Goal: Task Accomplishment & Management: Use online tool/utility

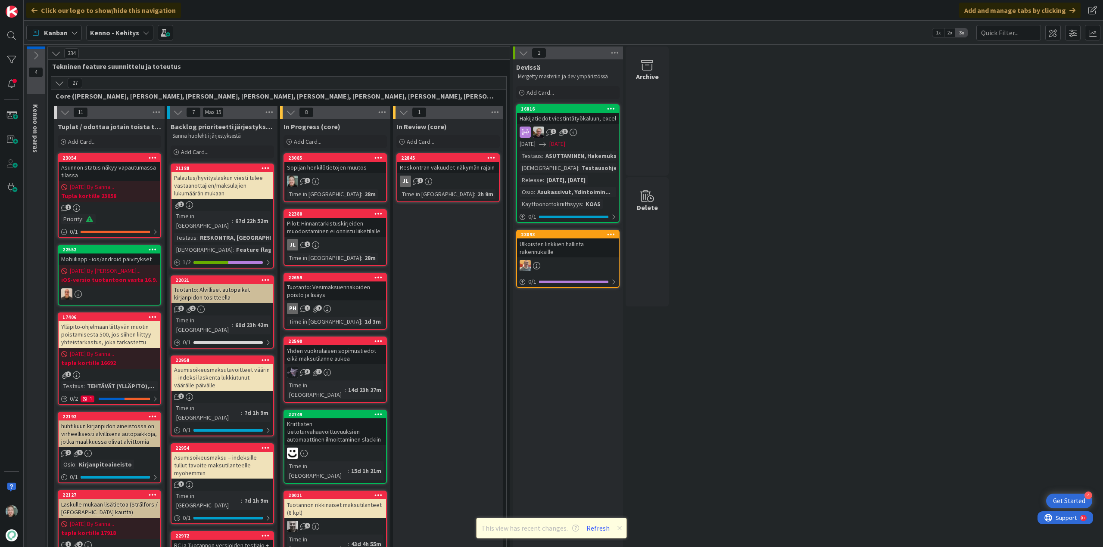
scroll to position [43, 0]
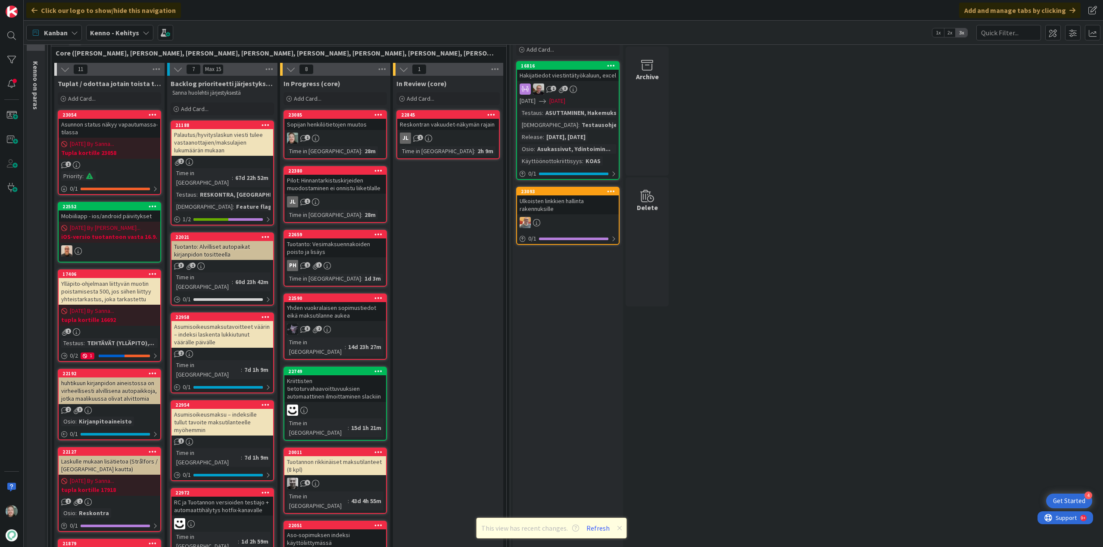
click at [348, 130] on link "23085 Sopijan henkilötietojen muutos 1 Time in [GEOGRAPHIC_DATA] : 28m" at bounding box center [334, 134] width 103 height 49
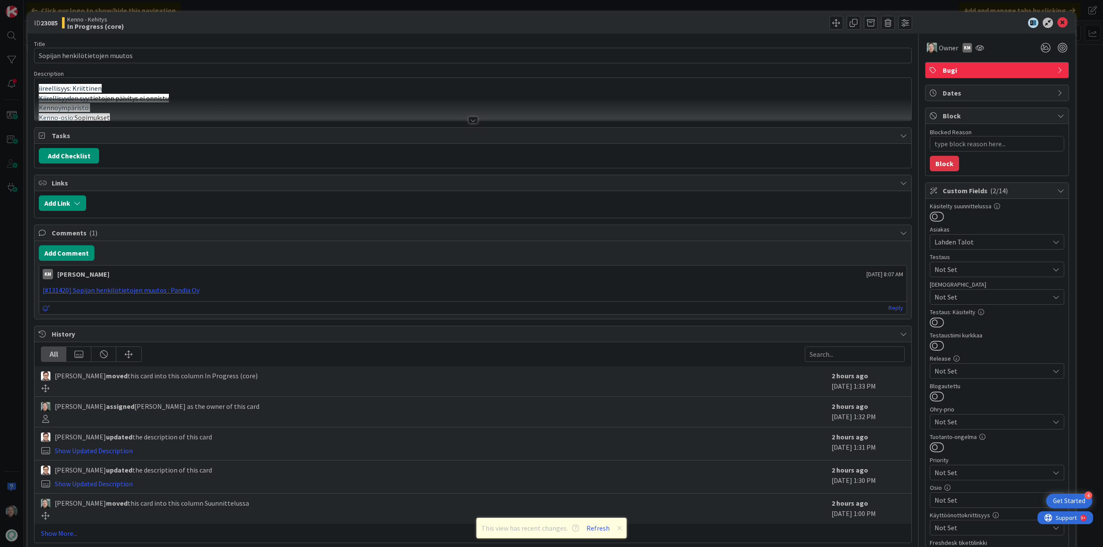
click at [471, 120] on div at bounding box center [472, 120] width 9 height 7
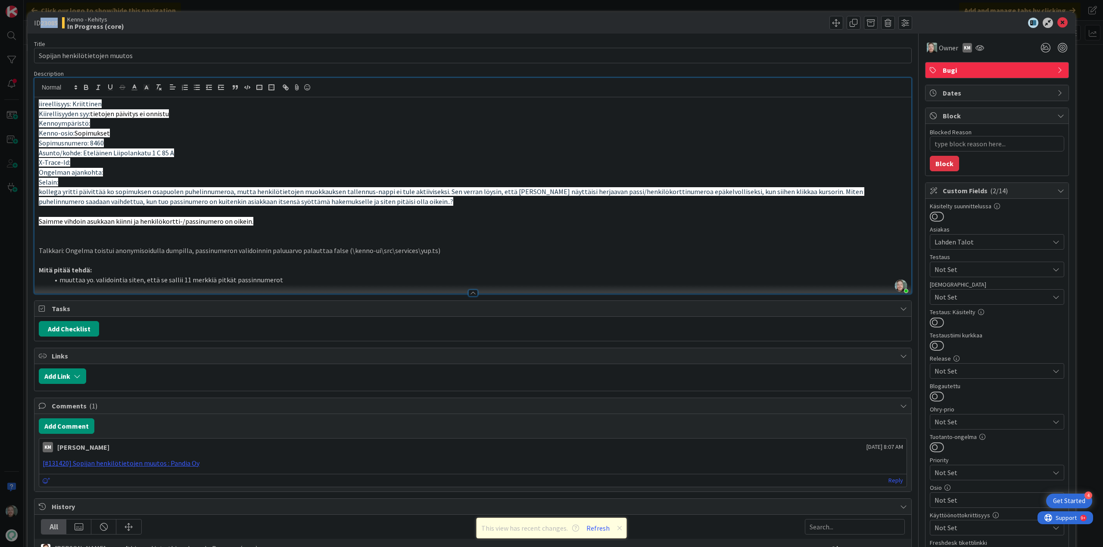
drag, startPoint x: 60, startPoint y: 22, endPoint x: 41, endPoint y: 24, distance: 19.5
click at [41, 24] on div "ID 23085 Kenno - Kehitys In Progress (core)" at bounding box center [252, 23] width 437 height 14
copy b "23085"
type textarea "x"
click at [271, 34] on div "Title 30 / 128 Sopijan henkilötietojen muutos Description [PERSON_NAME] joined …" at bounding box center [472, 375] width 877 height 683
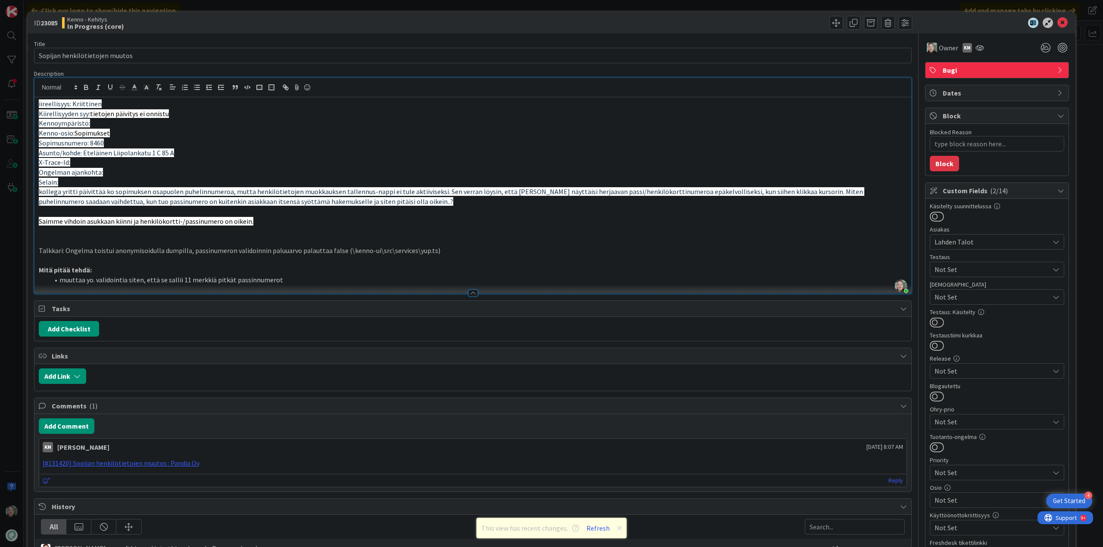
click at [340, 279] on li "muuttaa yo. validointia siten, että se sallii 11 merkkiä pitkät passinnumerot" at bounding box center [478, 280] width 858 height 10
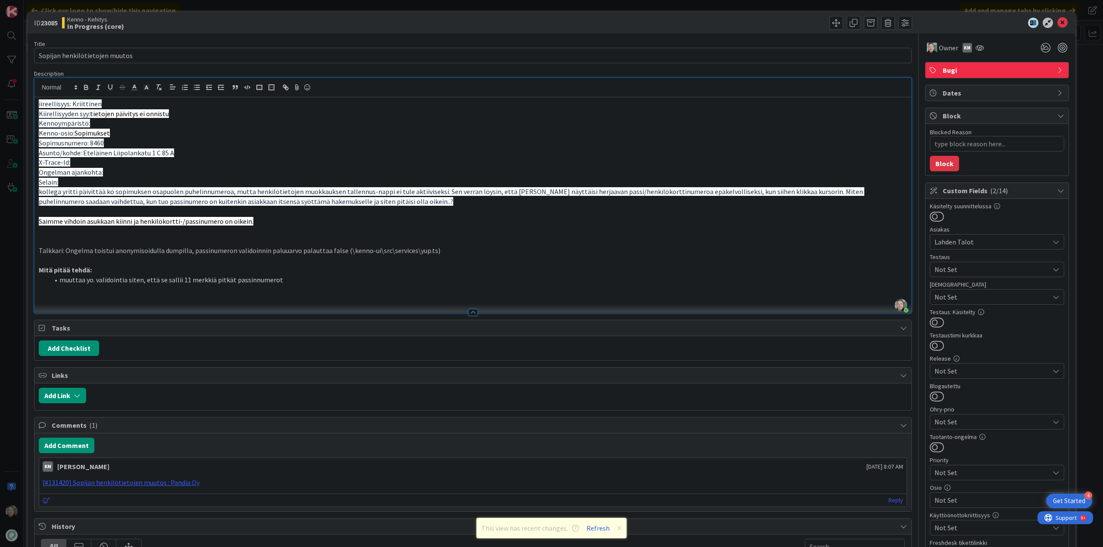
paste div
click at [389, 281] on li "muuttaa yo. validointia siten, että se sallii 11 merkkiä pitkät passinnumerot" at bounding box center [478, 280] width 858 height 10
click at [1057, 19] on icon at bounding box center [1062, 23] width 10 height 10
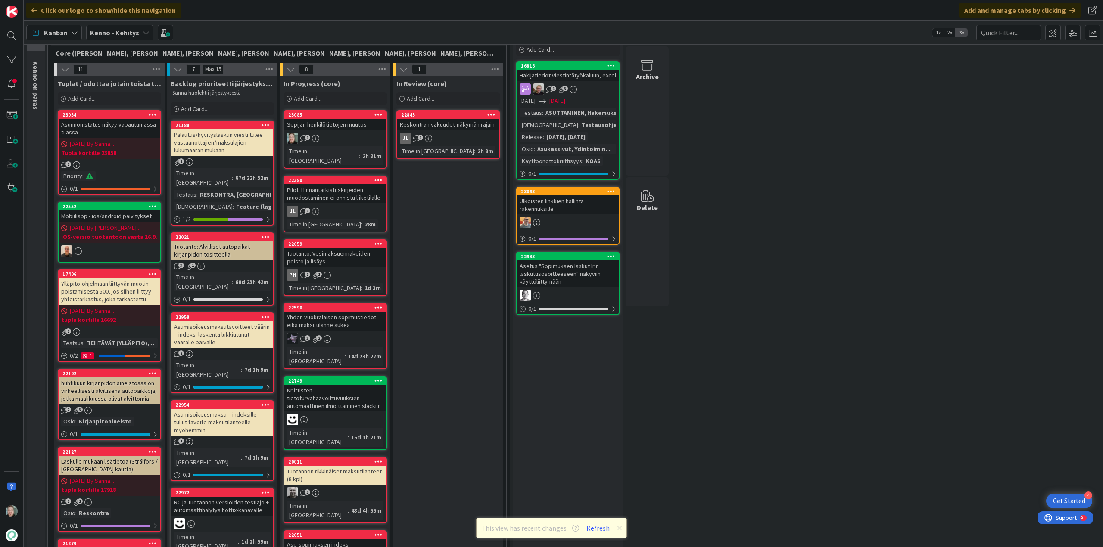
click at [356, 133] on div "1" at bounding box center [335, 138] width 102 height 11
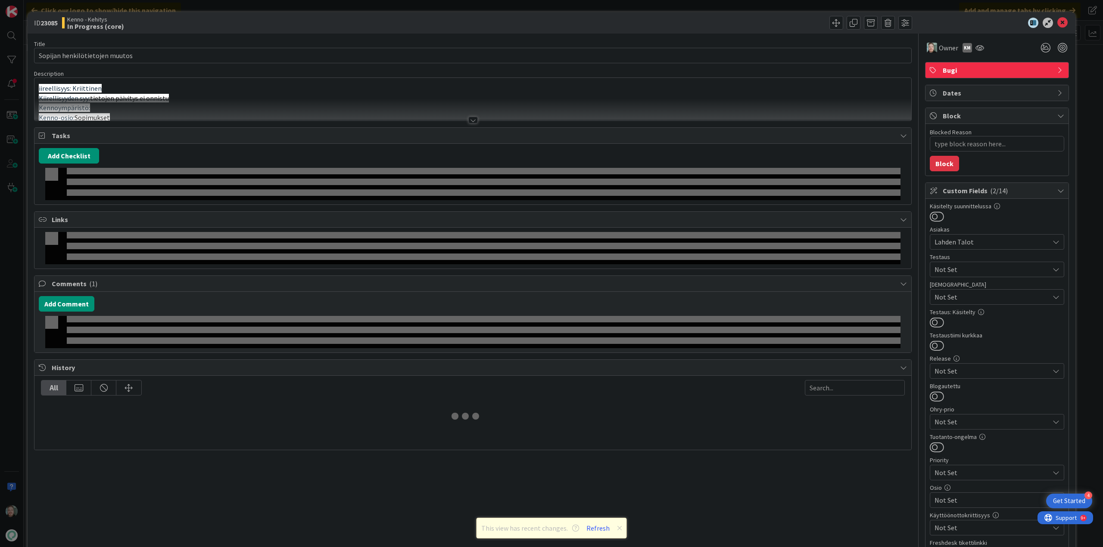
type textarea "x"
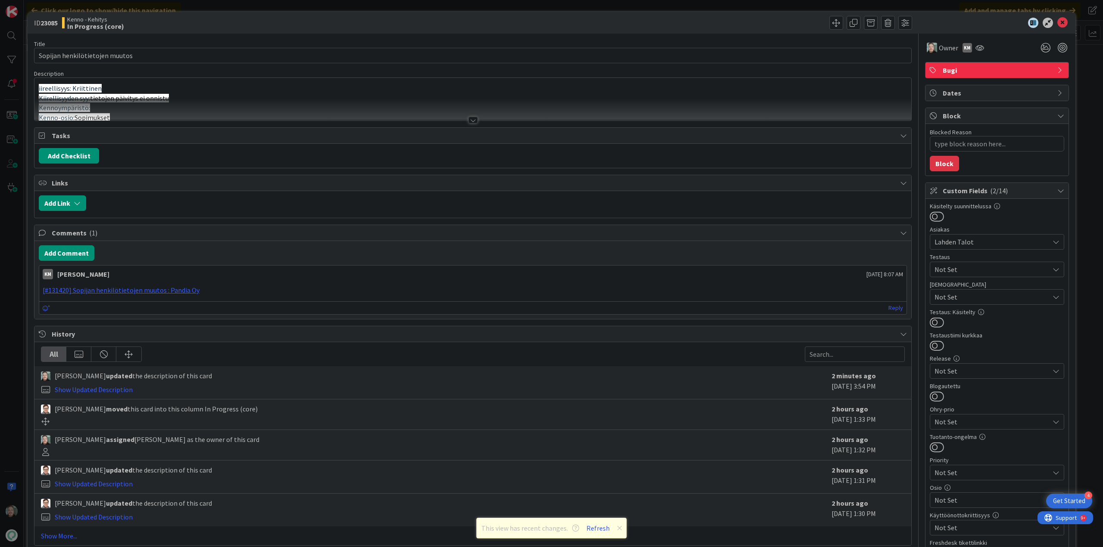
click at [468, 116] on div at bounding box center [472, 110] width 876 height 22
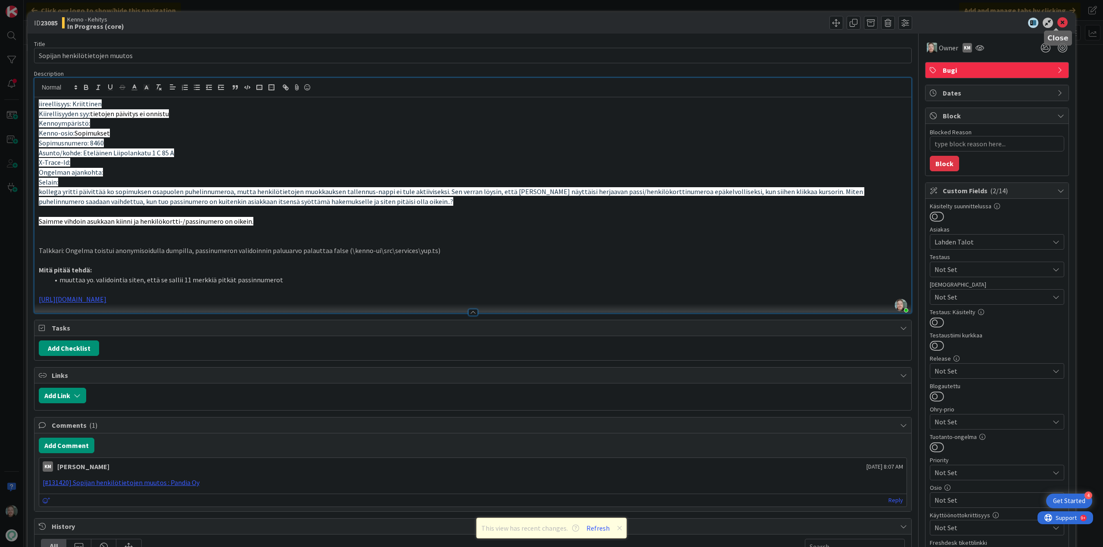
click at [1058, 22] on icon at bounding box center [1062, 23] width 10 height 10
